Goal: Check status: Check status

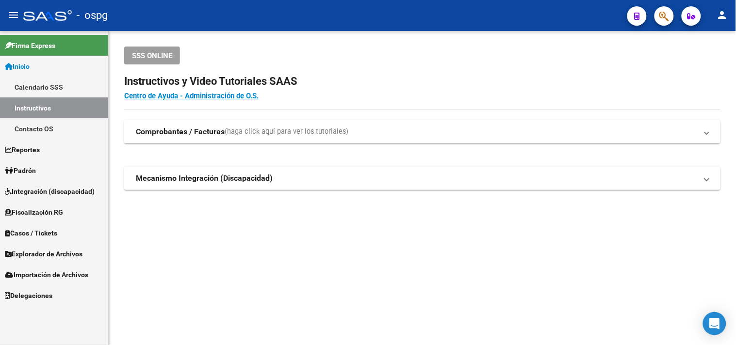
click at [36, 172] on span "Padrón" at bounding box center [20, 170] width 31 height 11
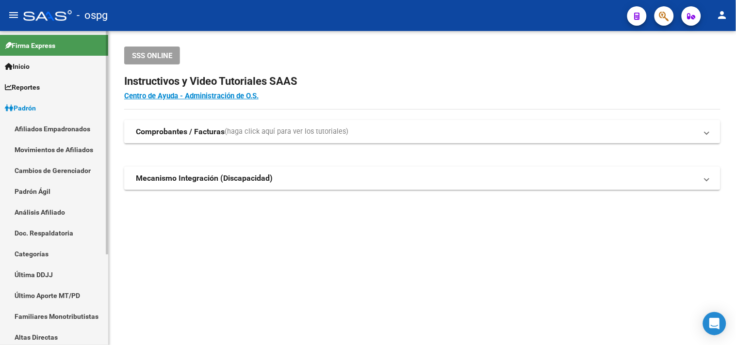
click at [49, 217] on link "Análisis Afiliado" at bounding box center [54, 212] width 108 height 21
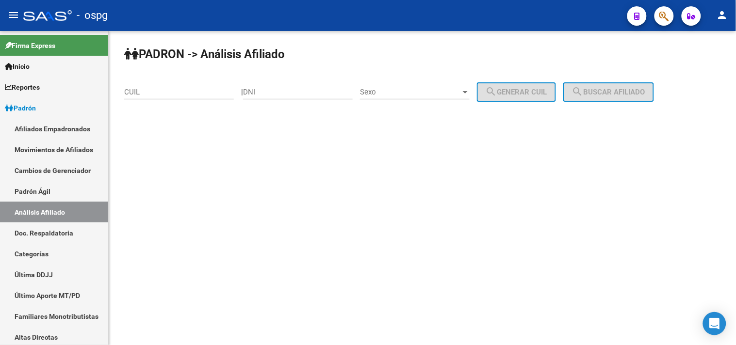
click at [136, 87] on div "CUIL" at bounding box center [179, 89] width 110 height 21
drag, startPoint x: 138, startPoint y: 97, endPoint x: 131, endPoint y: 91, distance: 8.9
click at [131, 91] on input "CUIL" at bounding box center [179, 92] width 110 height 9
paste input "45-415631"
type input "45-415631"
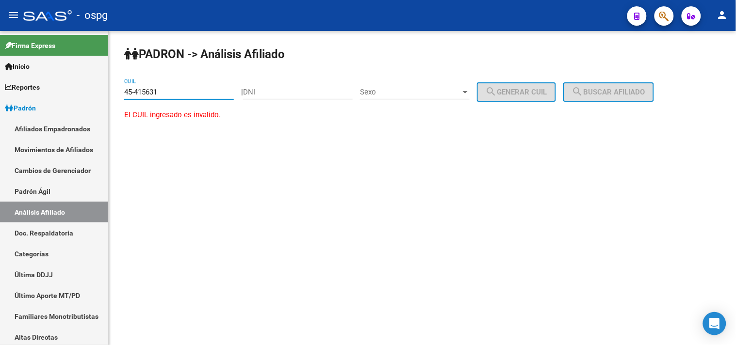
drag, startPoint x: 170, startPoint y: 93, endPoint x: 112, endPoint y: 94, distance: 58.7
click at [112, 94] on div "PADRON -> Análisis Afiliado 45-415631 CUIL | DNI Sexo Sexo search Generar CUIL …" at bounding box center [422, 92] width 627 height 123
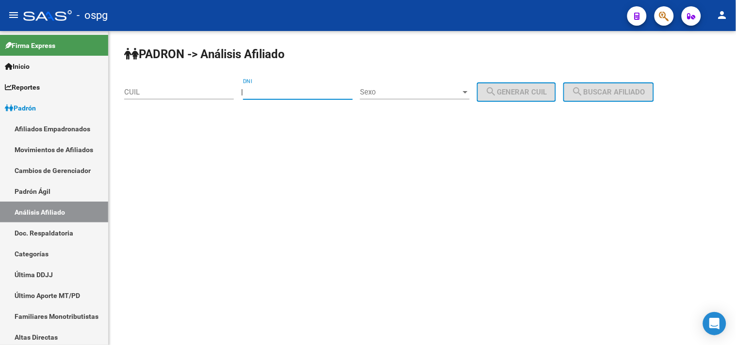
click at [256, 93] on input "DNI" at bounding box center [298, 92] width 110 height 9
paste input "45.415631"
click at [401, 91] on span "Sexo" at bounding box center [410, 92] width 101 height 9
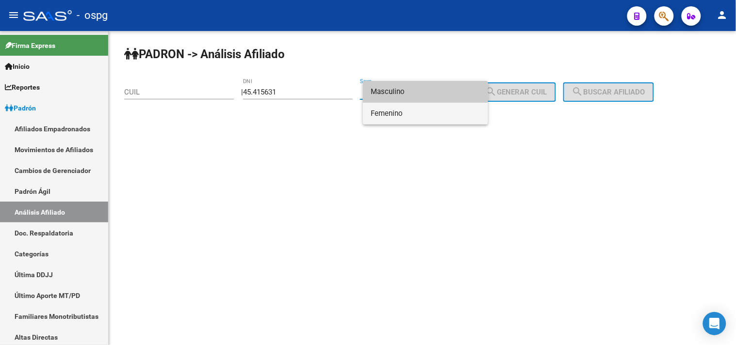
drag, startPoint x: 401, startPoint y: 115, endPoint x: 409, endPoint y: 113, distance: 8.6
click at [406, 113] on span "Femenino" at bounding box center [425, 114] width 110 height 22
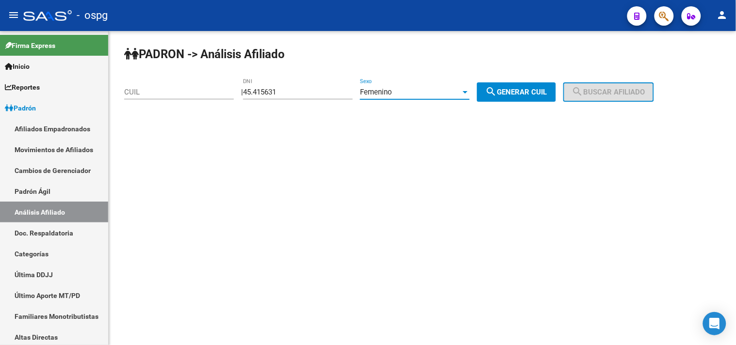
click at [517, 91] on span "search Generar CUIL" at bounding box center [516, 92] width 62 height 9
click at [530, 85] on button "search Generar CUIL" at bounding box center [516, 91] width 79 height 19
drag, startPoint x: 517, startPoint y: 89, endPoint x: 532, endPoint y: 87, distance: 14.7
click at [525, 89] on span "search Generar CUIL" at bounding box center [516, 92] width 62 height 9
click at [535, 89] on span "search Generar CUIL" at bounding box center [516, 92] width 62 height 9
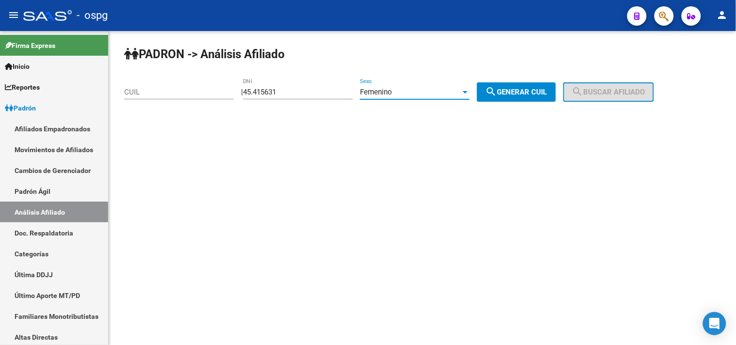
click at [403, 95] on div "Femenino" at bounding box center [410, 92] width 101 height 9
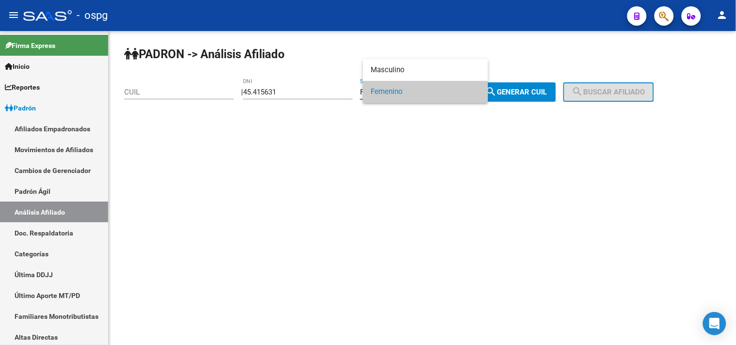
drag, startPoint x: 262, startPoint y: 91, endPoint x: 293, endPoint y: 97, distance: 32.1
click at [263, 94] on div at bounding box center [368, 172] width 736 height 345
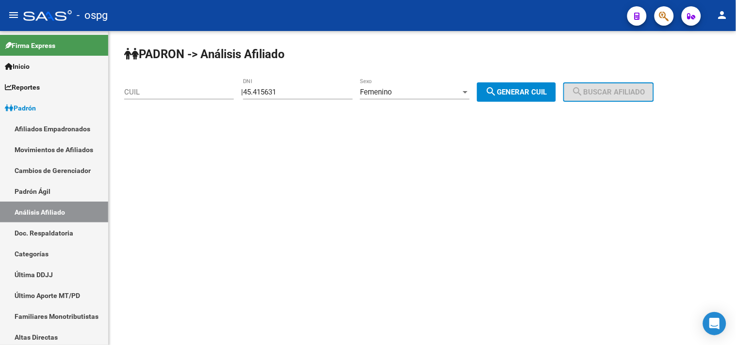
click at [302, 95] on input "45.415631" at bounding box center [298, 92] width 110 height 9
click at [264, 91] on input "45.415631" at bounding box center [298, 92] width 110 height 9
type input "45415631"
drag, startPoint x: 516, startPoint y: 94, endPoint x: 553, endPoint y: 90, distance: 37.5
click at [517, 95] on span "search Generar CUIL" at bounding box center [516, 92] width 62 height 9
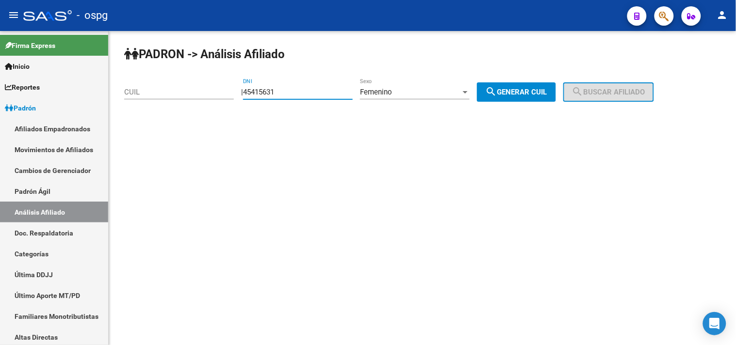
type input "27-45415631-0"
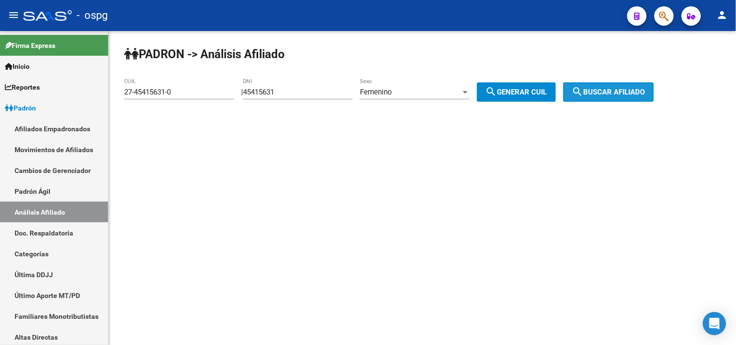
click at [600, 86] on button "search Buscar afiliado" at bounding box center [608, 91] width 91 height 19
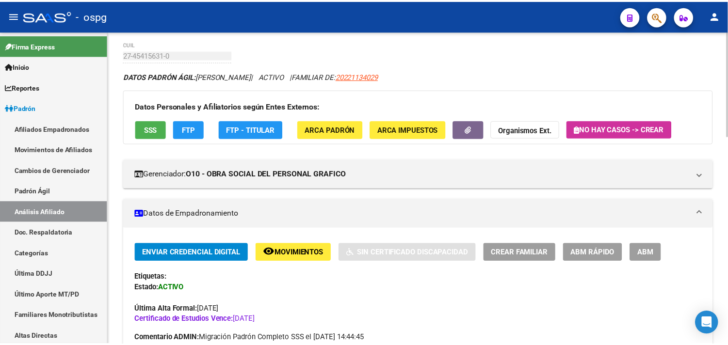
scroll to position [108, 0]
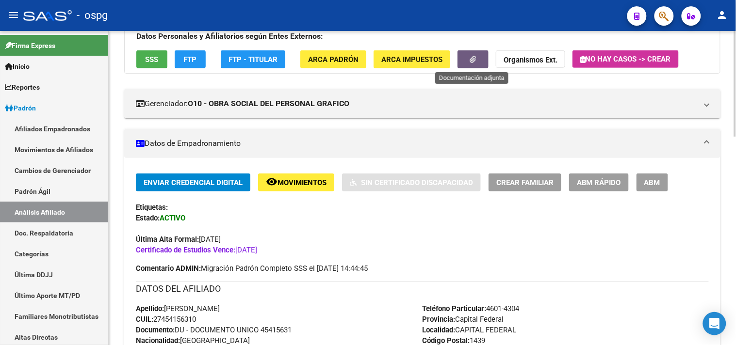
click at [478, 62] on button "button" at bounding box center [472, 59] width 31 height 18
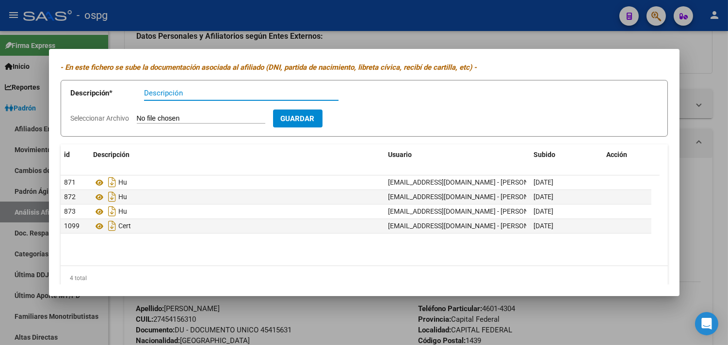
scroll to position [40, 0]
